Goal: Task Accomplishment & Management: Use online tool/utility

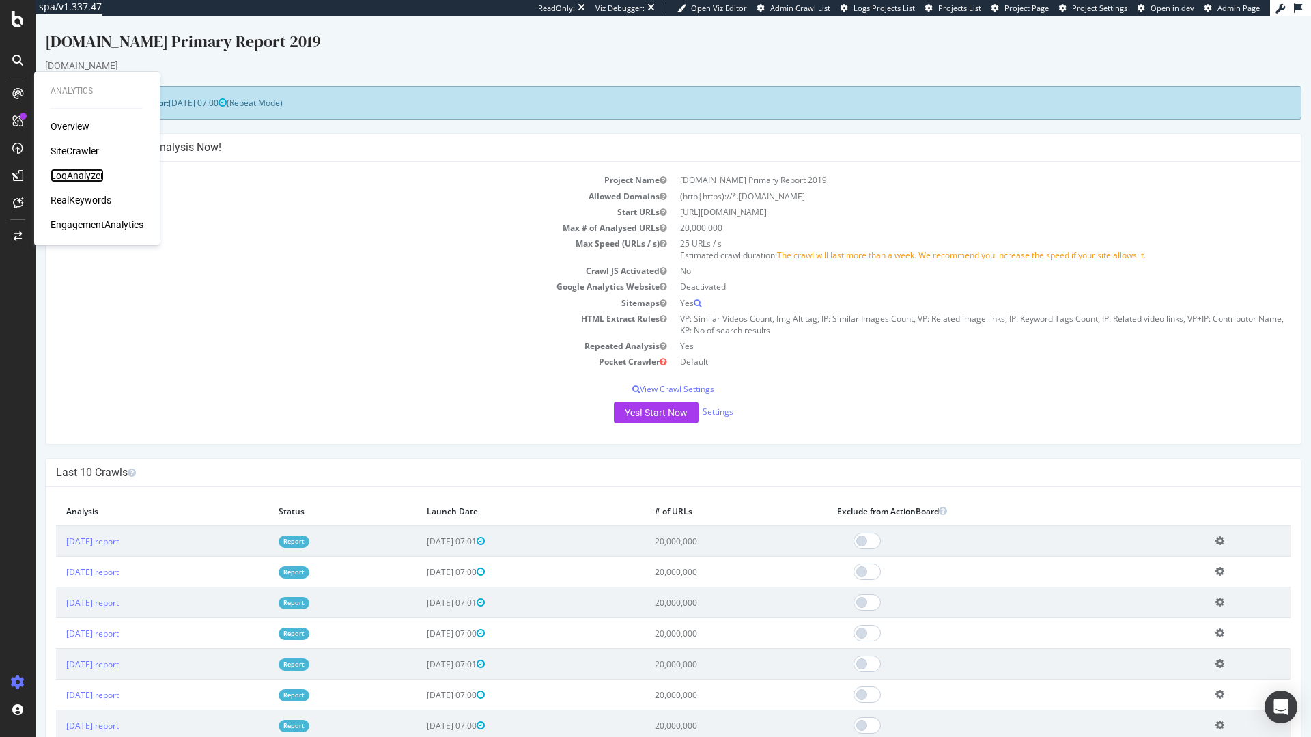
click at [76, 176] on div "LogAnalyzer" at bounding box center [77, 176] width 53 height 14
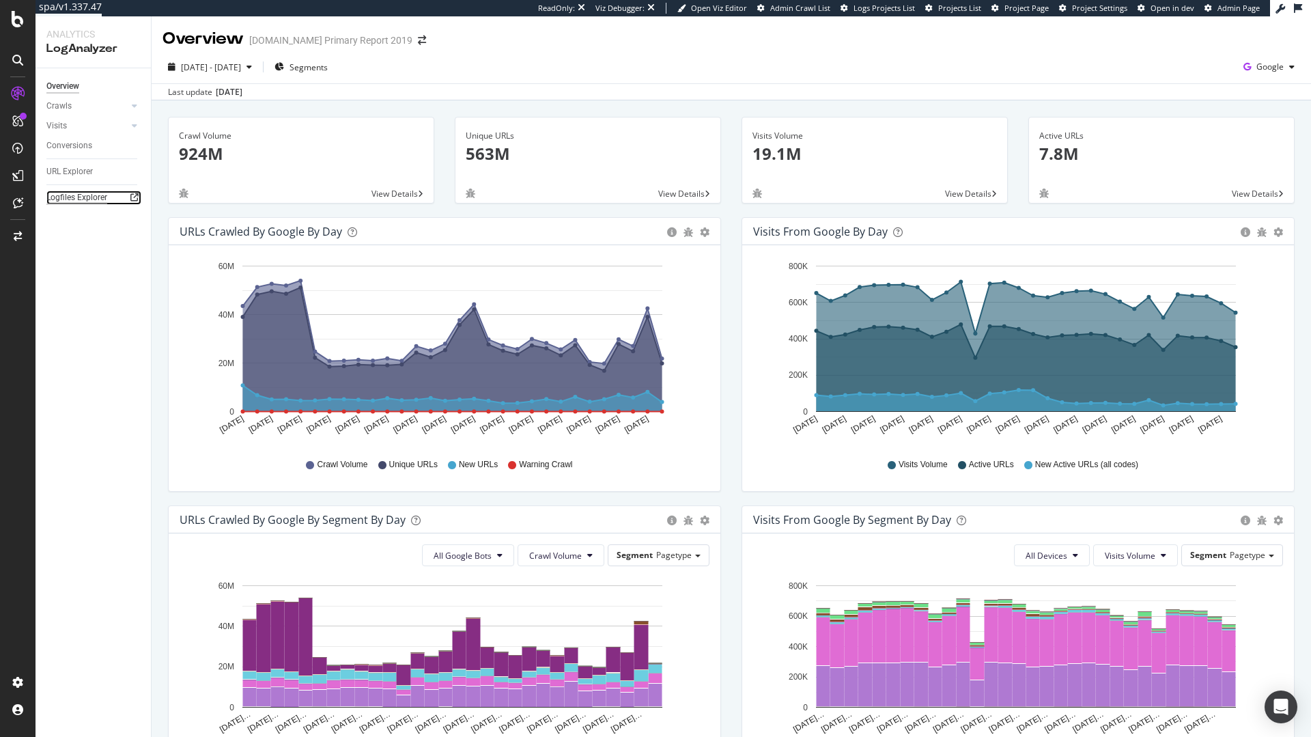
click at [85, 201] on div "Logfiles Explorer" at bounding box center [76, 198] width 61 height 14
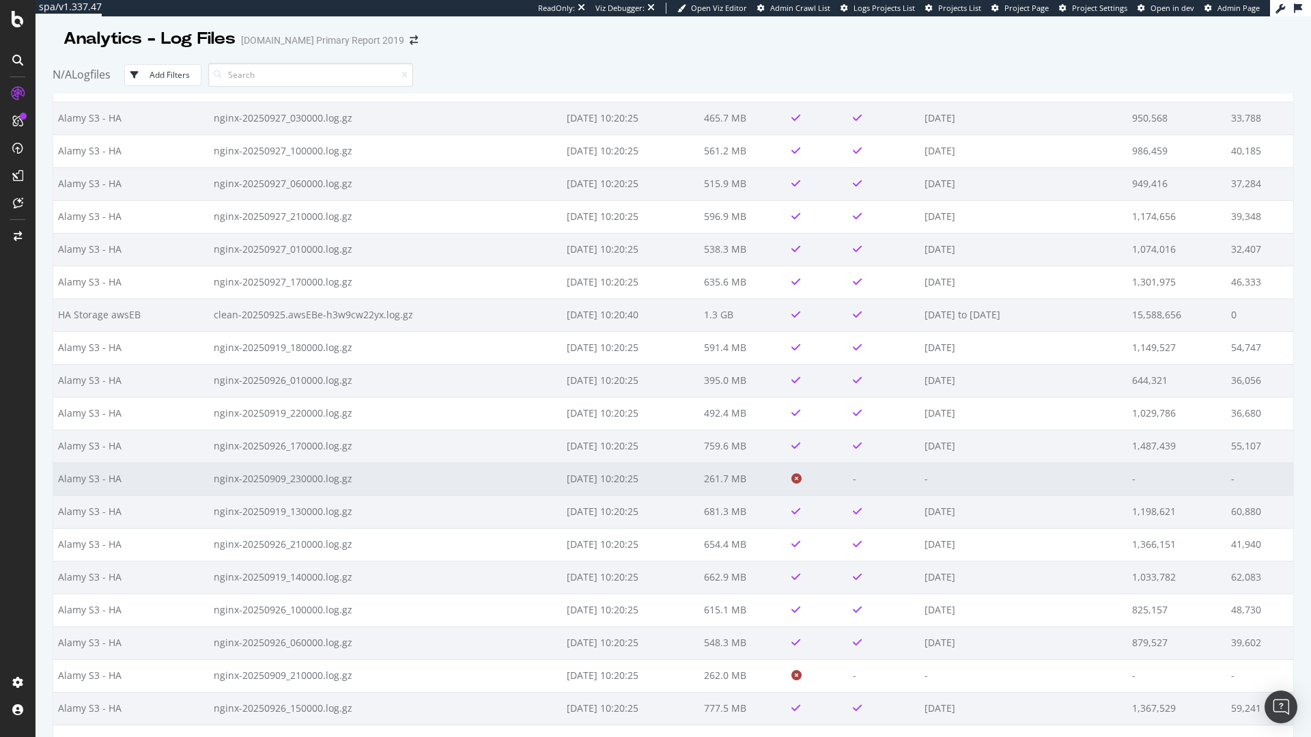
scroll to position [1475, 0]
click at [365, 474] on td "nginx-20250909_230000.log.gz" at bounding box center [385, 476] width 353 height 33
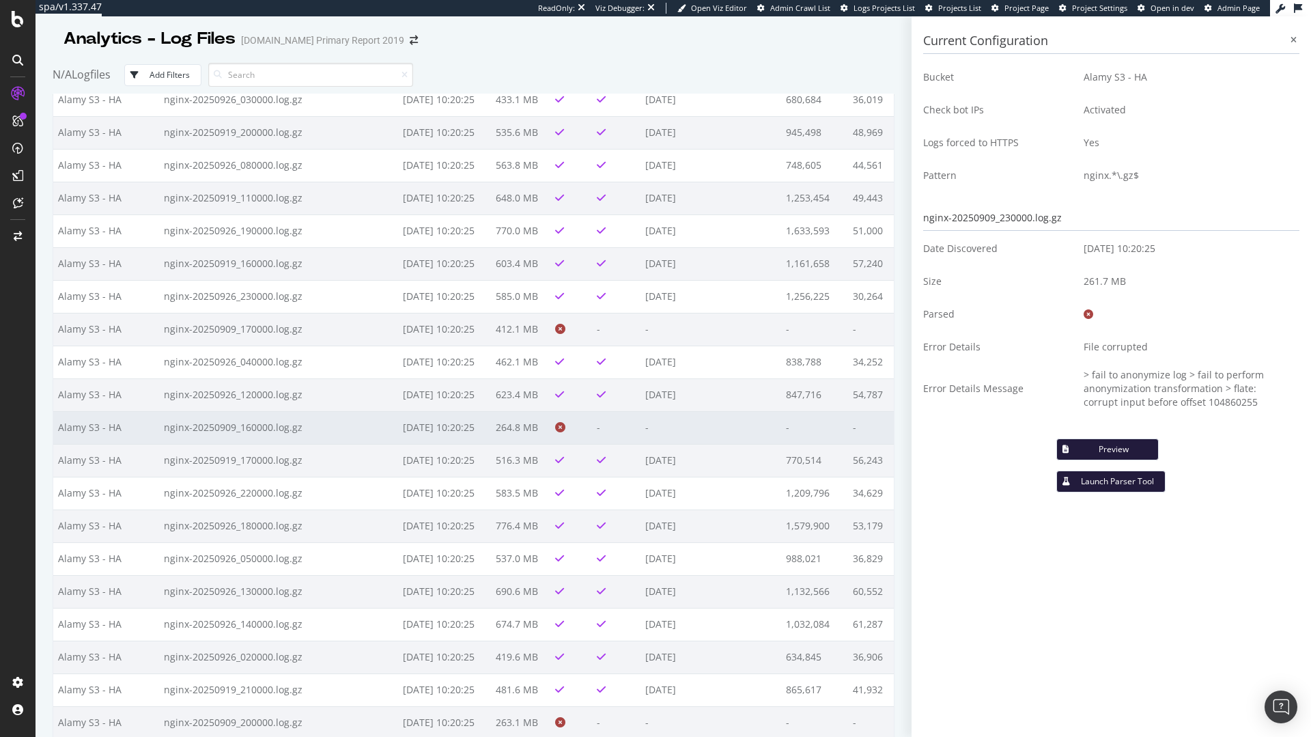
scroll to position [2120, 0]
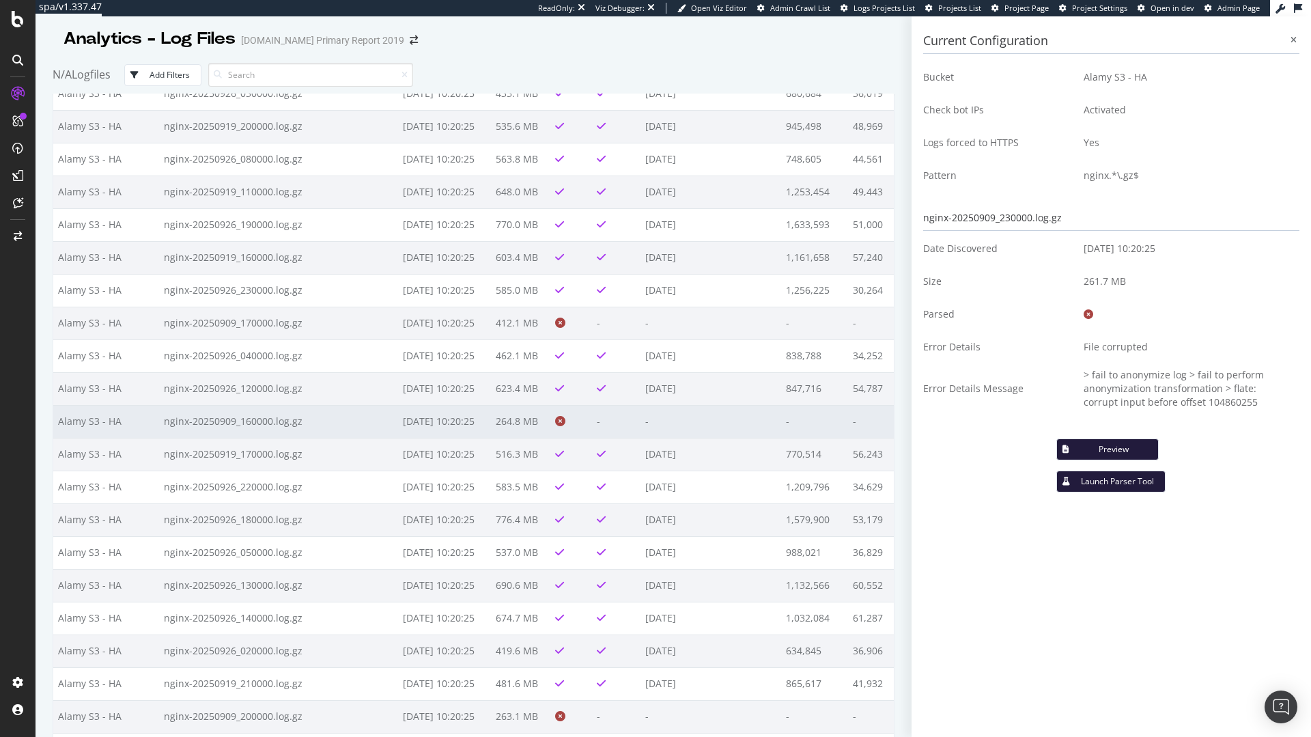
click at [330, 418] on td "nginx-20250909_160000.log.gz" at bounding box center [278, 421] width 239 height 33
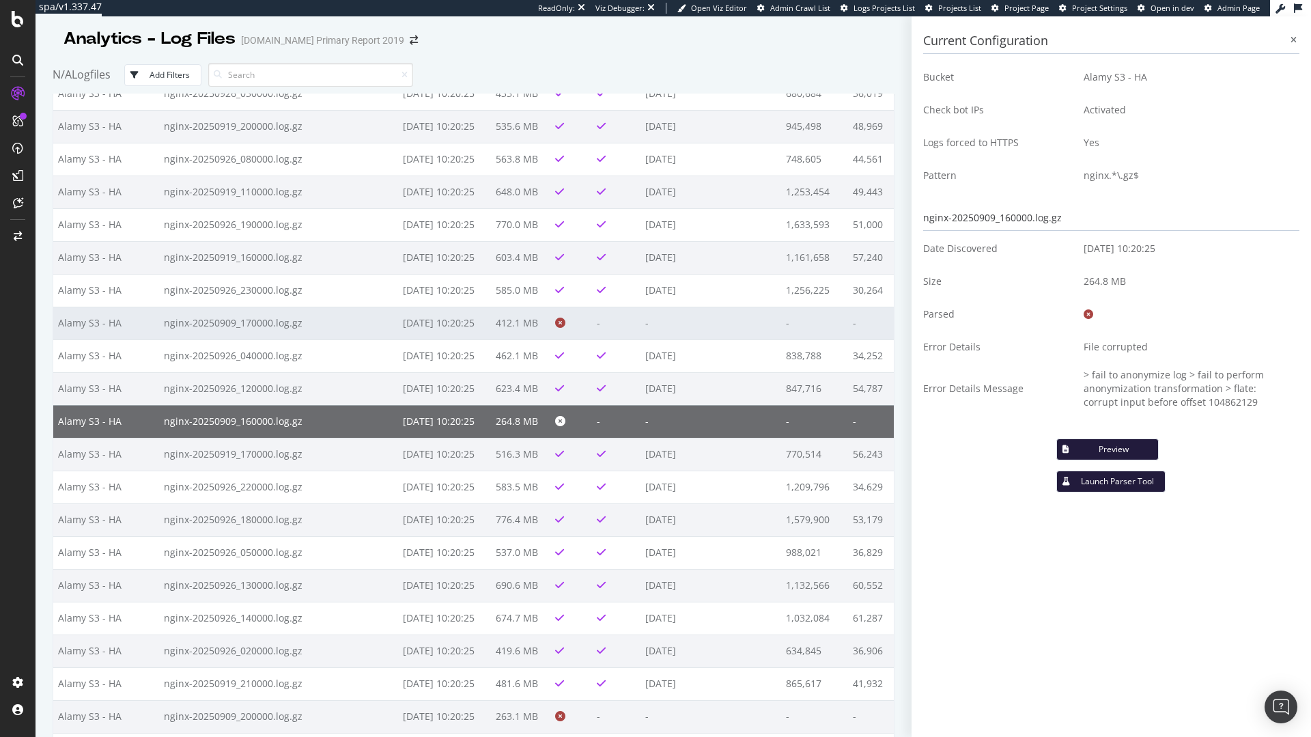
click at [325, 320] on td "nginx-20250909_170000.log.gz" at bounding box center [278, 323] width 239 height 33
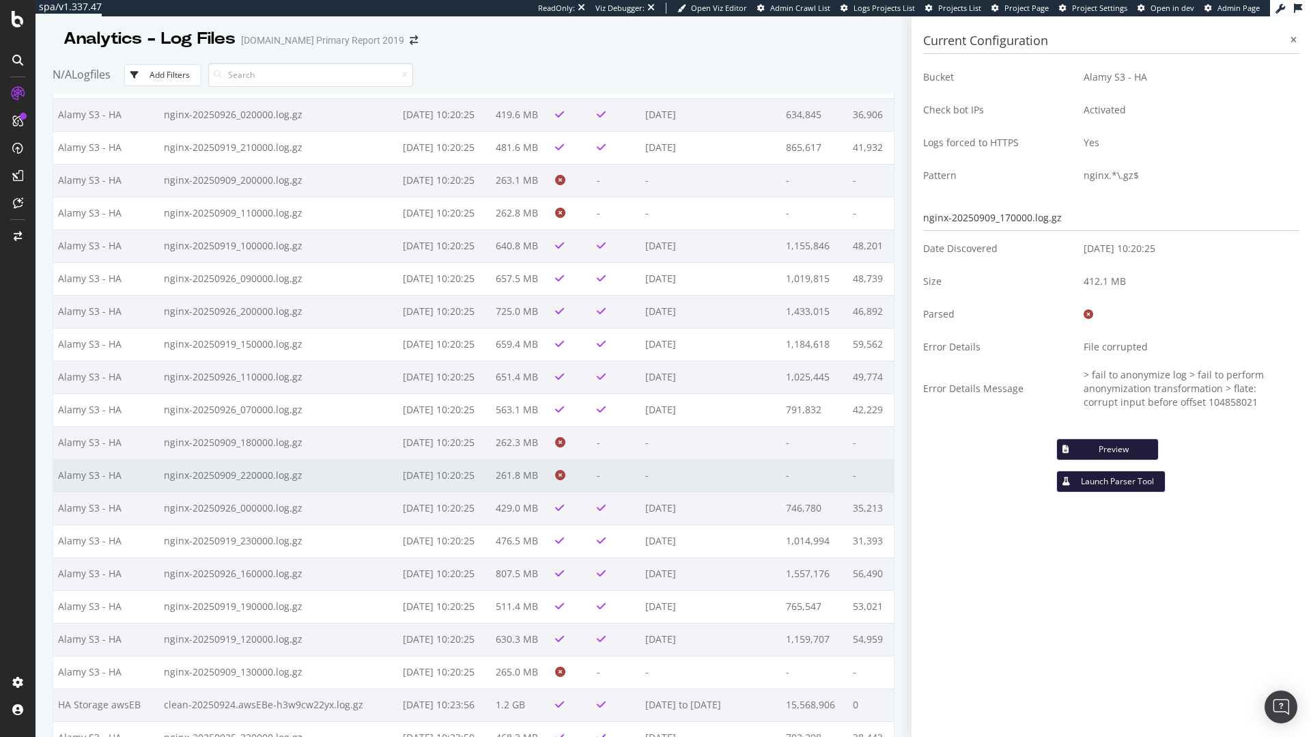
scroll to position [2663, 0]
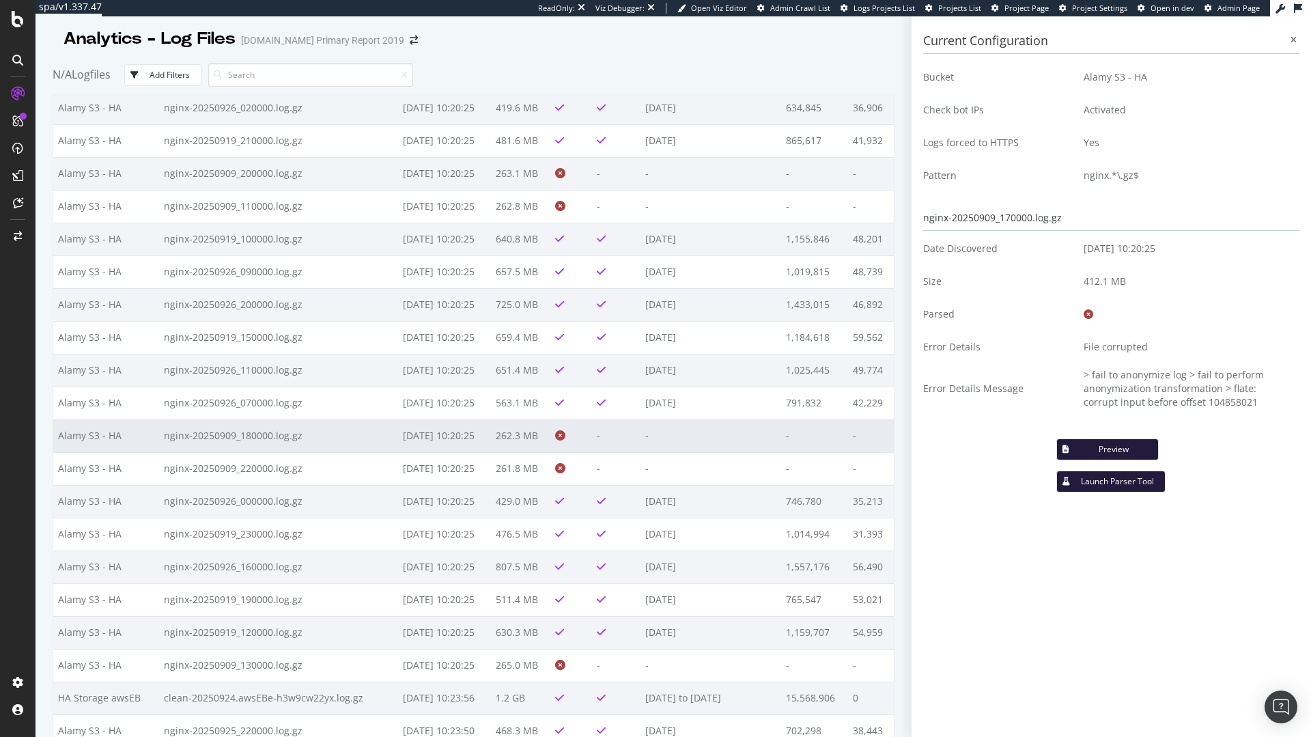
click at [498, 447] on td "262.3 MB" at bounding box center [520, 435] width 59 height 33
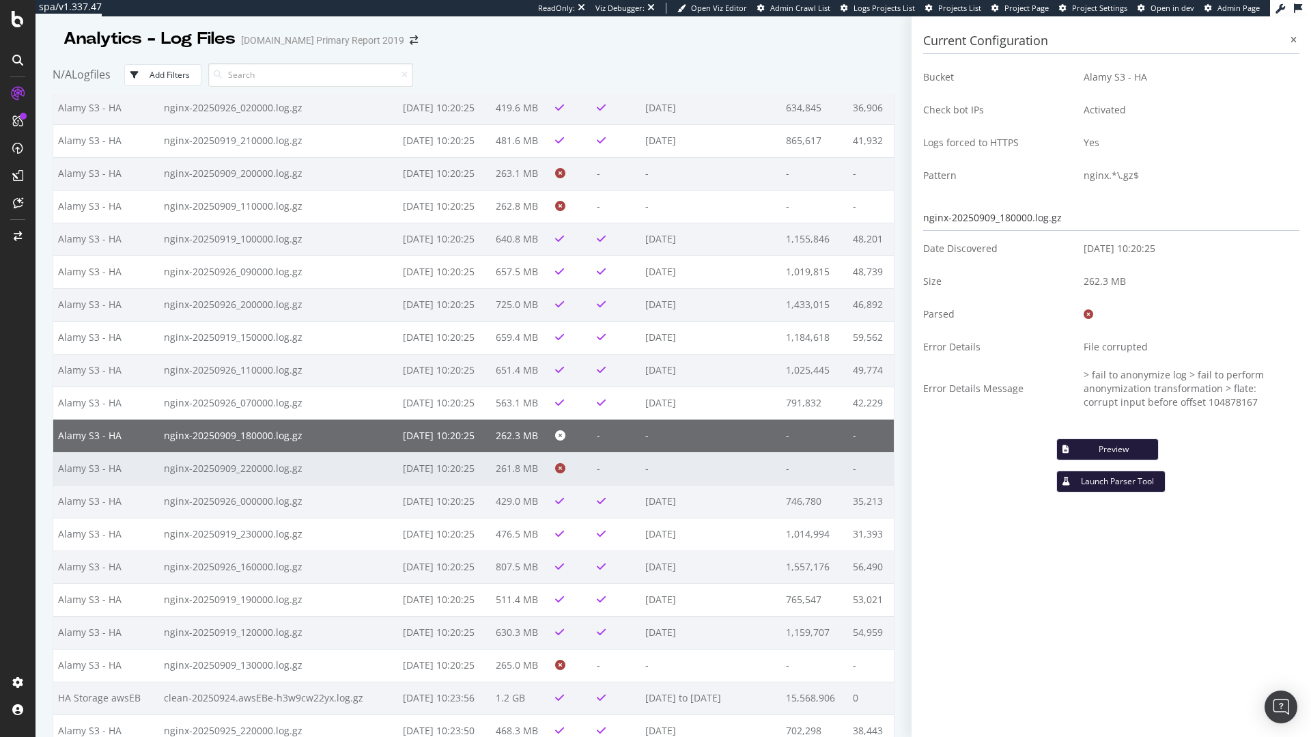
click at [506, 460] on td "261.8 MB" at bounding box center [520, 468] width 59 height 33
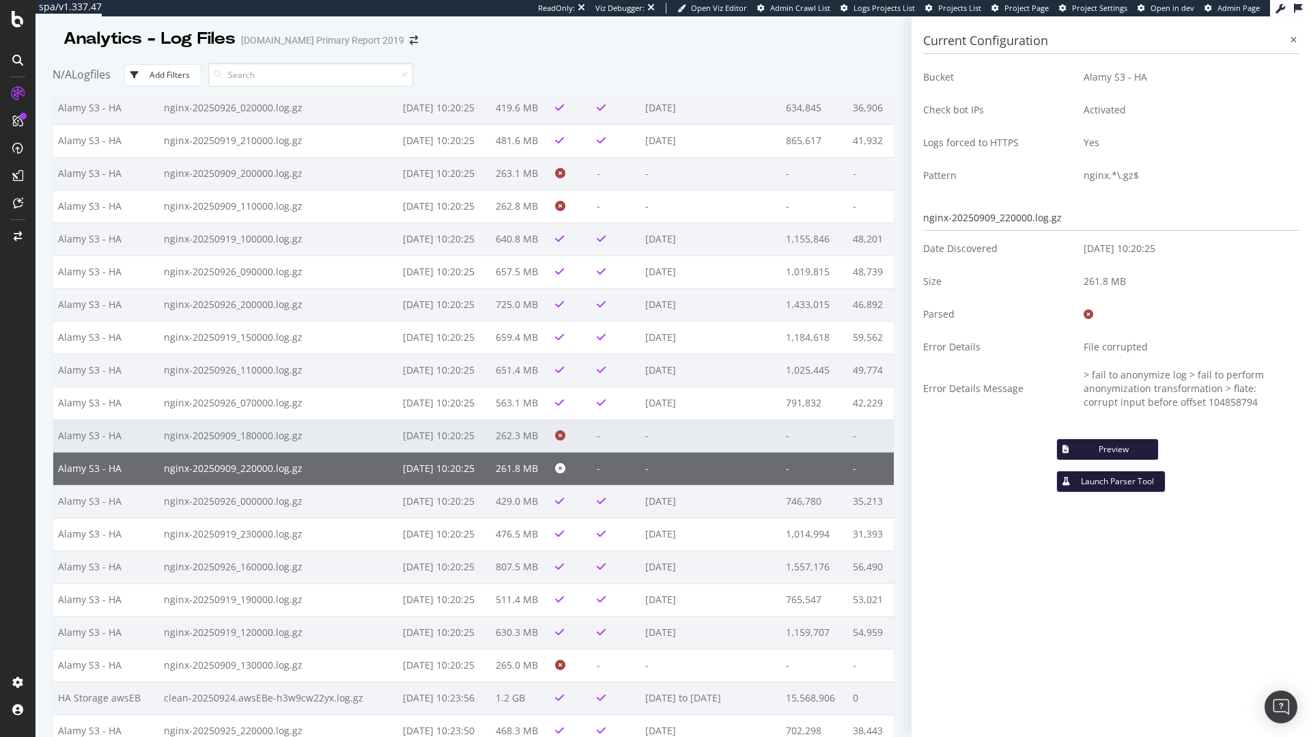
click at [458, 441] on td "2025-09-27 10:20:25" at bounding box center [444, 435] width 93 height 33
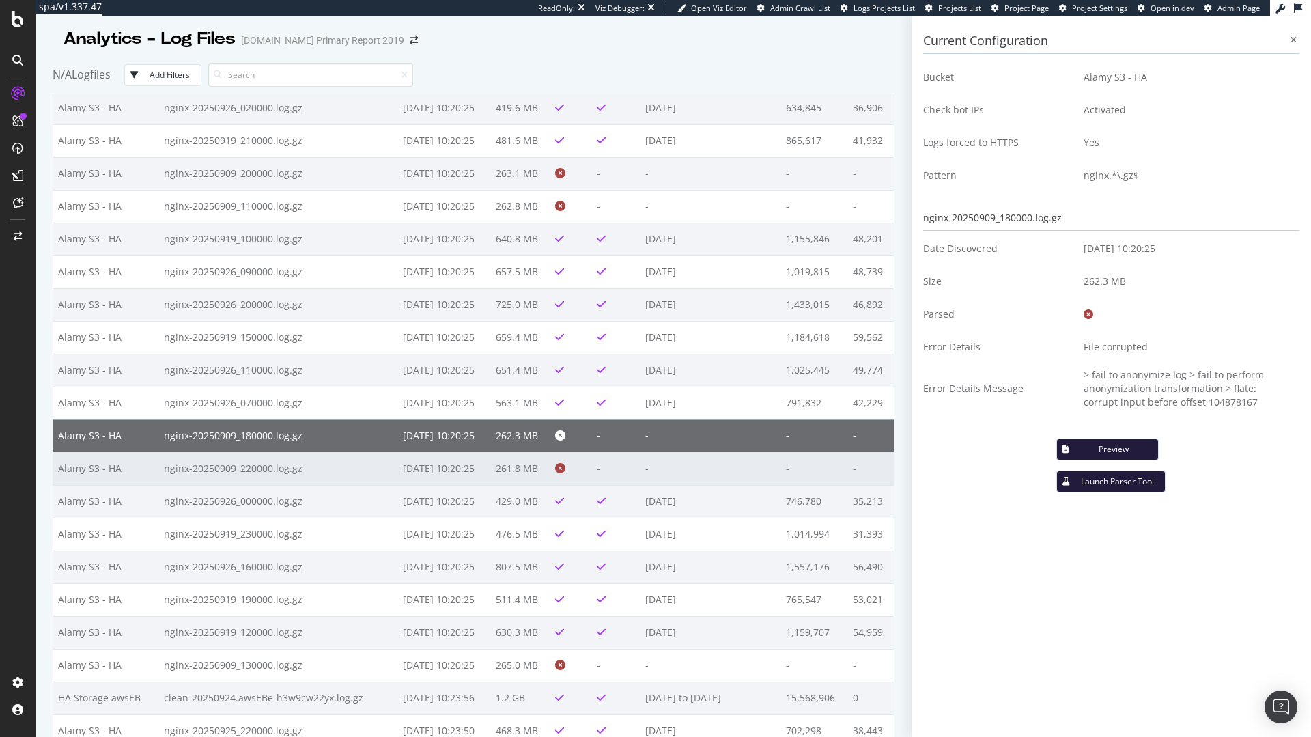
click at [479, 468] on td "2025-09-27 10:20:25" at bounding box center [444, 468] width 93 height 33
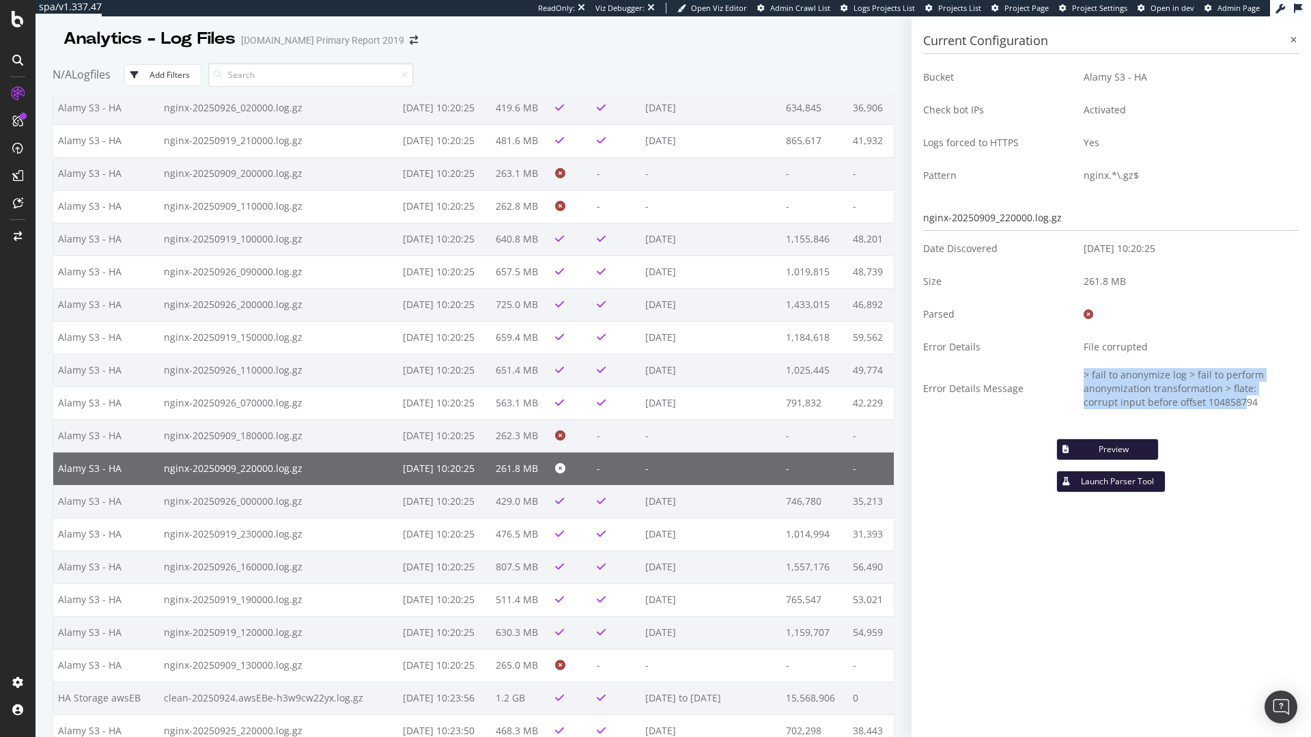
drag, startPoint x: 1201, startPoint y: 405, endPoint x: 1055, endPoint y: 404, distance: 146.8
click at [1055, 404] on tr "Error Details Message > fail to anonymize log > fail to perform anonymization t…" at bounding box center [1111, 388] width 376 height 51
click at [1055, 404] on td "Error Details Message" at bounding box center [998, 388] width 150 height 51
drag, startPoint x: 1079, startPoint y: 408, endPoint x: 1214, endPoint y: 406, distance: 134.6
click at [1213, 406] on td "> fail to anonymize log > fail to perform anonymization transformation > flate:…" at bounding box center [1187, 388] width 226 height 51
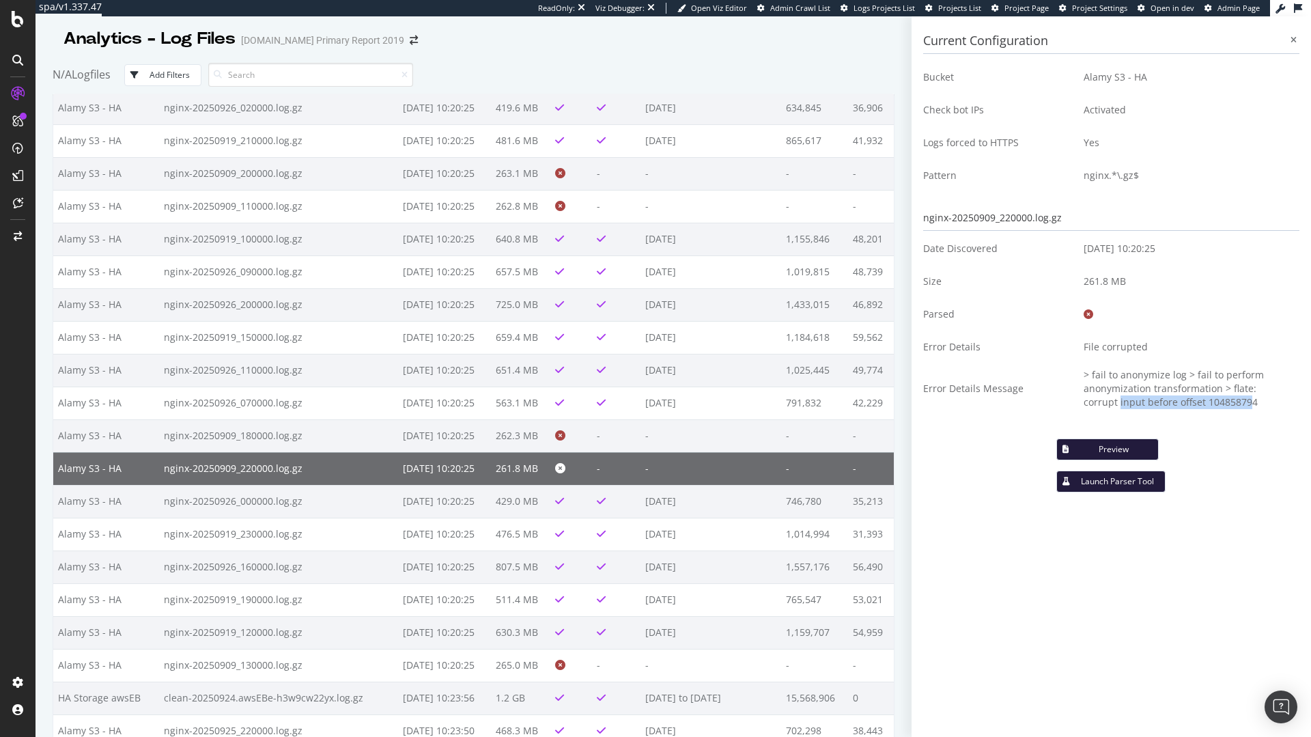
click at [1214, 406] on td "> fail to anonymize log > fail to perform anonymization transformation > flate:…" at bounding box center [1187, 388] width 226 height 51
drag, startPoint x: 1223, startPoint y: 406, endPoint x: 1102, endPoint y: 408, distance: 120.2
click at [1102, 408] on td "> fail to anonymize log > fail to perform anonymization transformation > flate:…" at bounding box center [1187, 388] width 226 height 51
